Goal: Transaction & Acquisition: Book appointment/travel/reservation

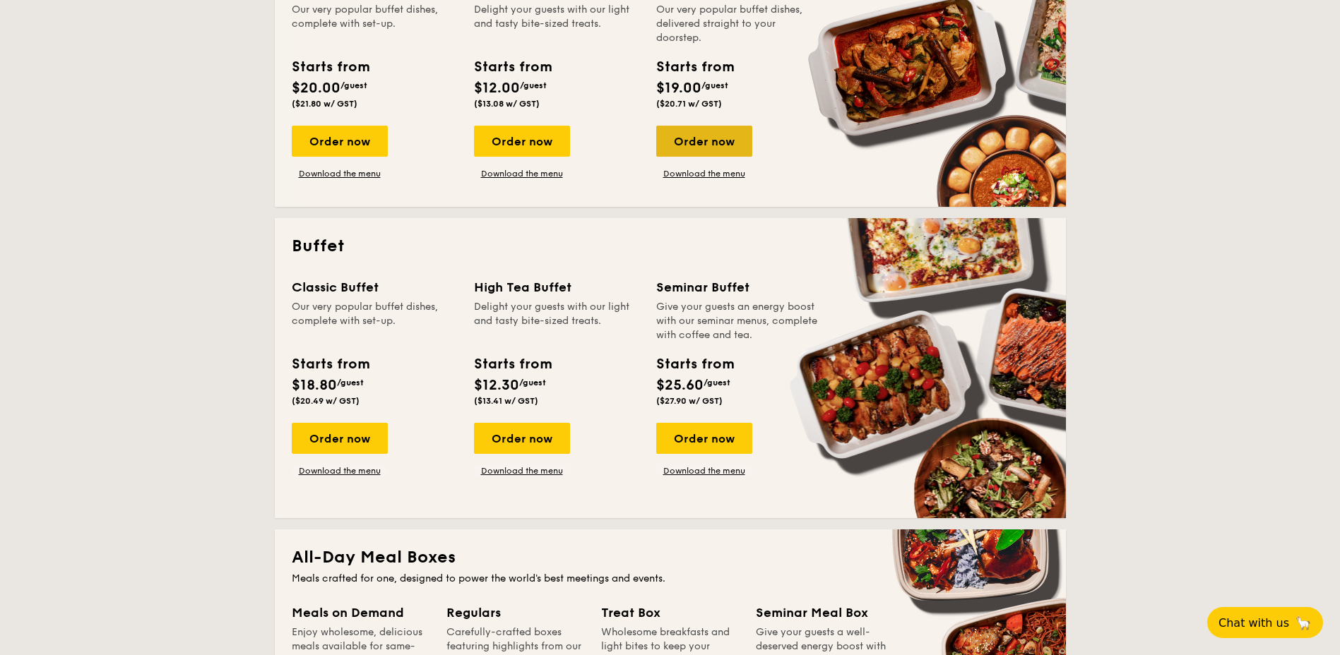
scroll to position [424, 0]
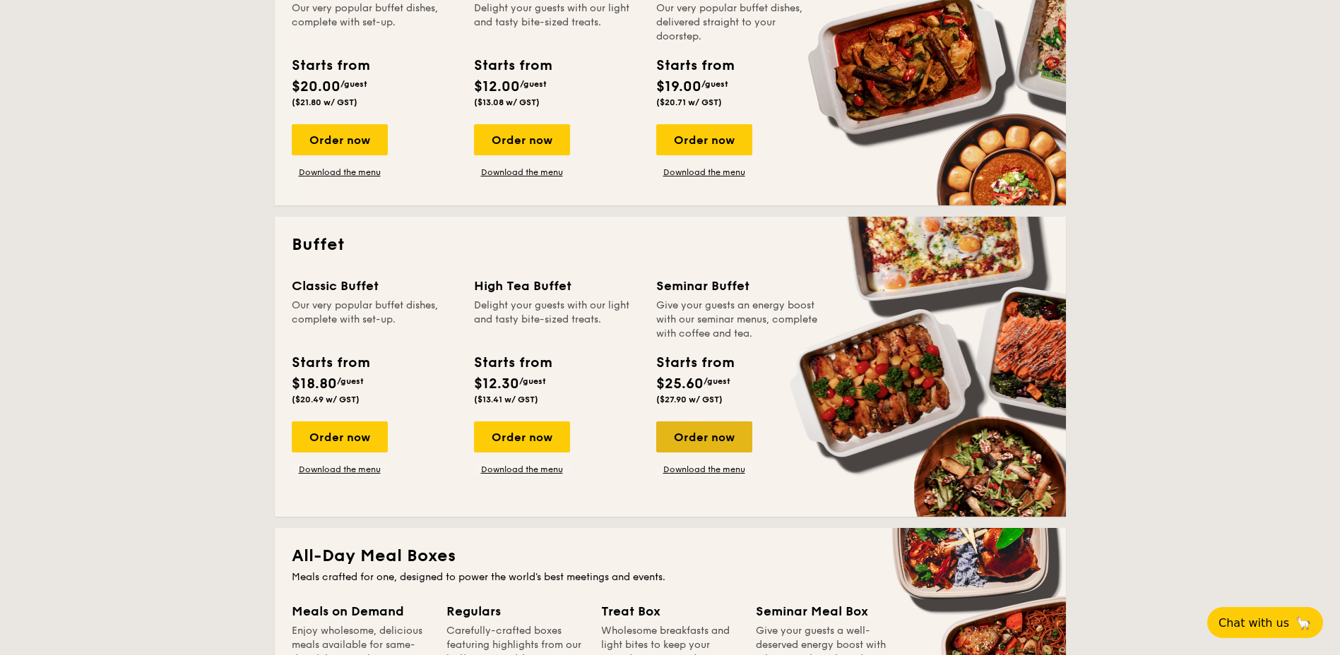
click at [708, 426] on div "Order now" at bounding box center [704, 437] width 96 height 31
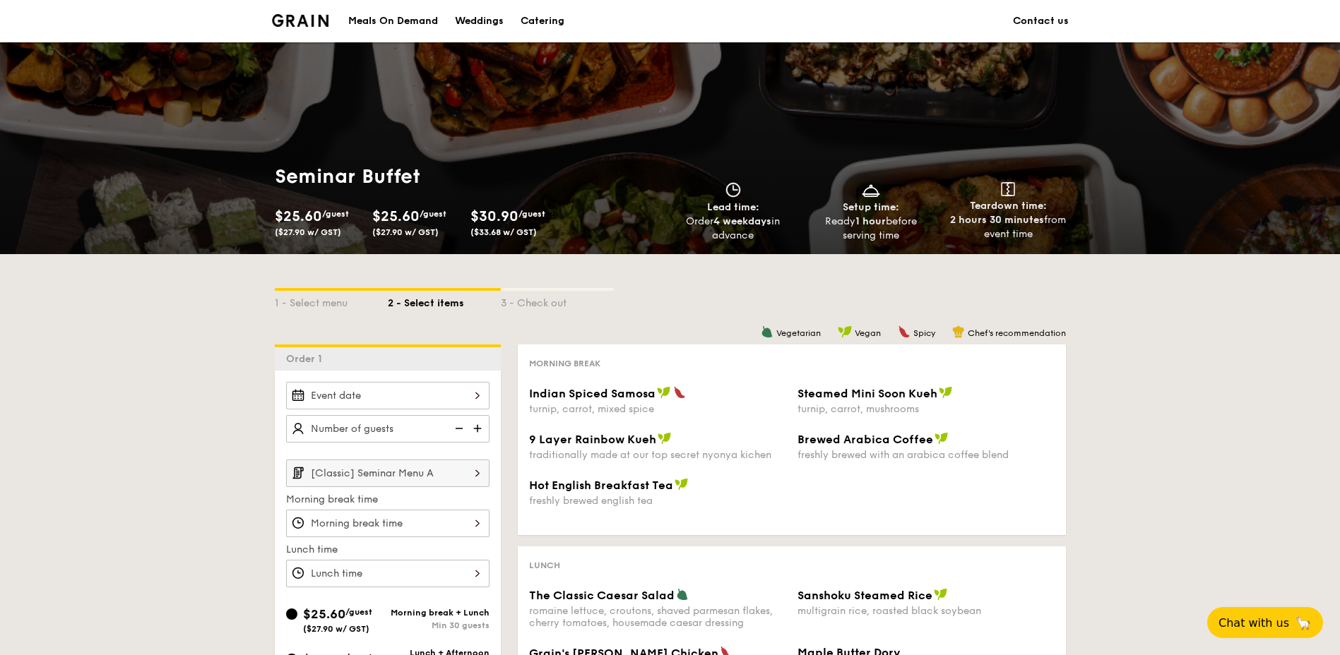
click at [478, 427] on img at bounding box center [478, 428] width 21 height 27
click at [458, 429] on img at bounding box center [457, 428] width 21 height 27
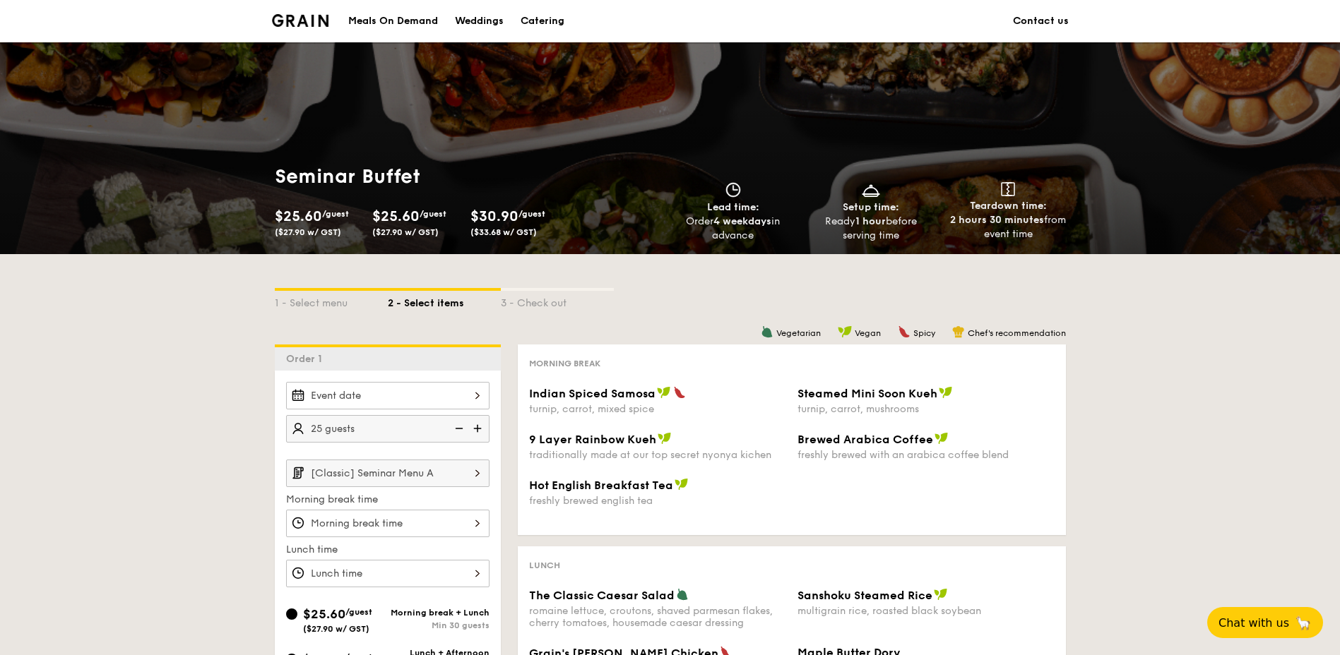
type input "20 guests"
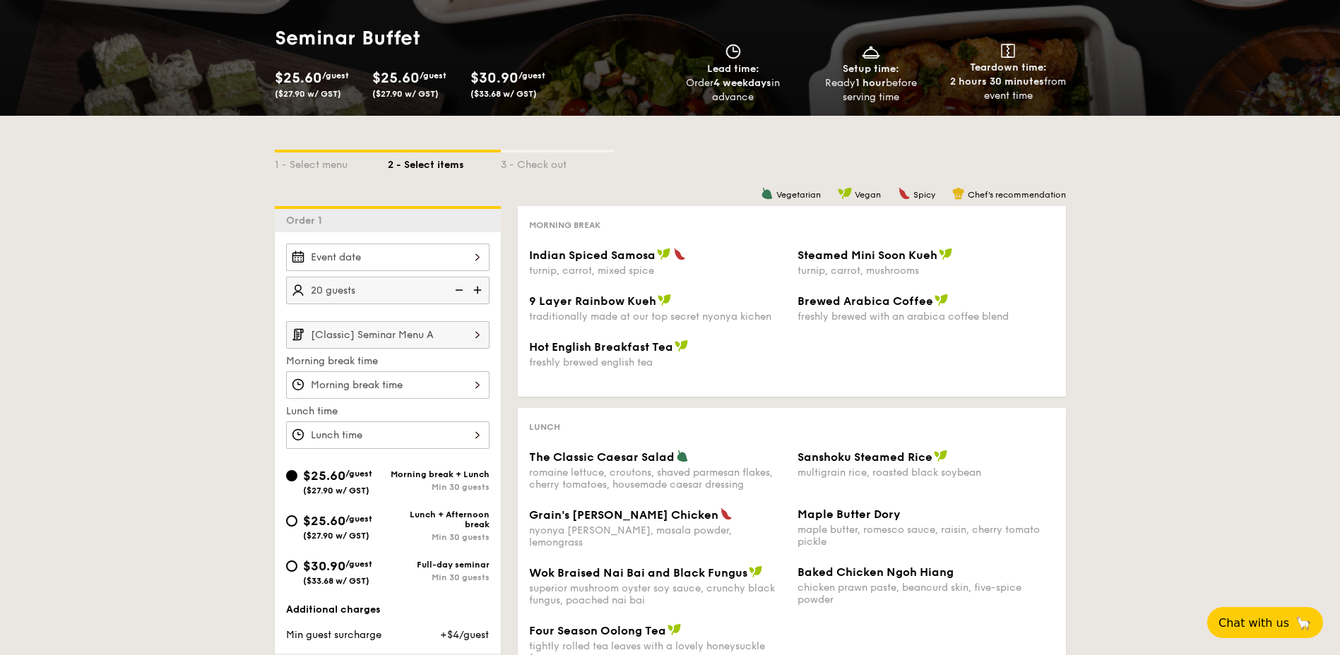
scroll to position [212, 0]
